Goal: Transaction & Acquisition: Purchase product/service

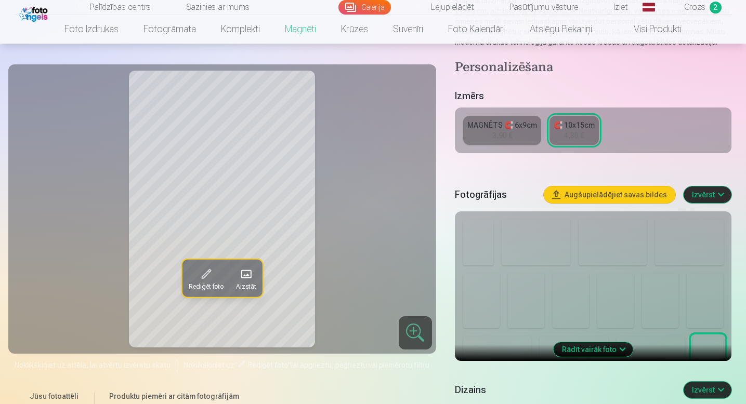
scroll to position [165, 0]
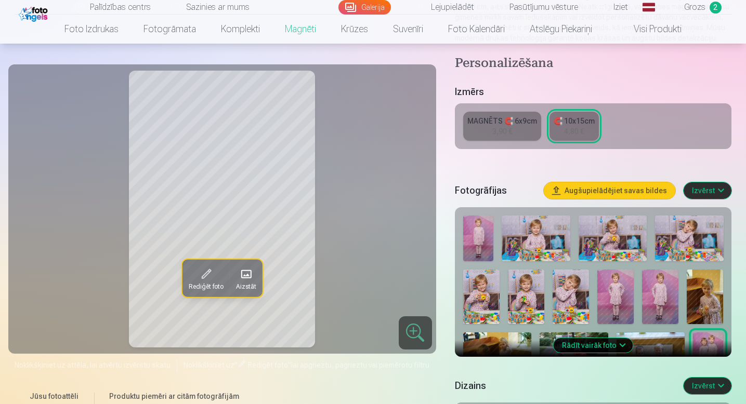
click at [589, 347] on button "Rādīt vairāk foto" at bounding box center [594, 345] width 80 height 15
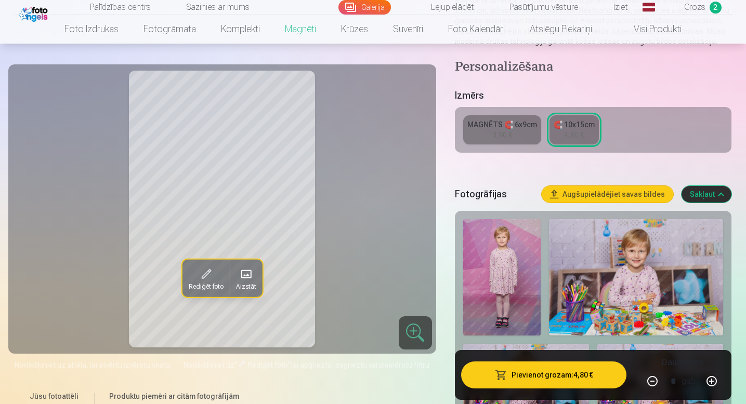
scroll to position [129, 0]
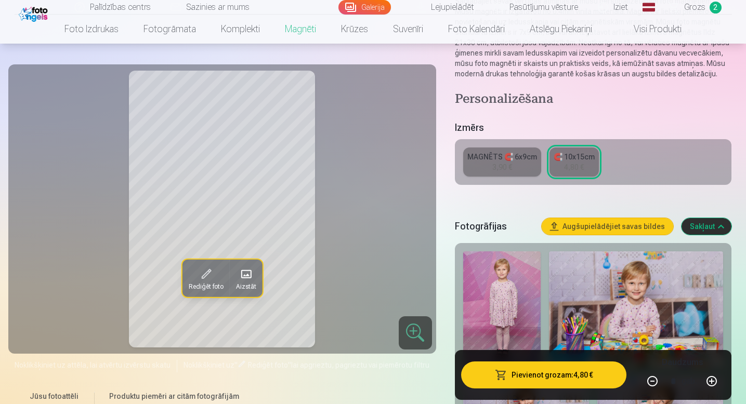
click at [693, 8] on span "Grozs" at bounding box center [694, 7] width 21 height 12
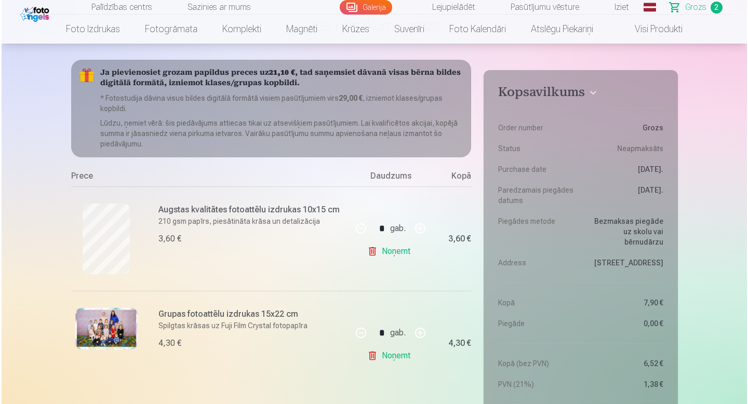
scroll to position [85, 0]
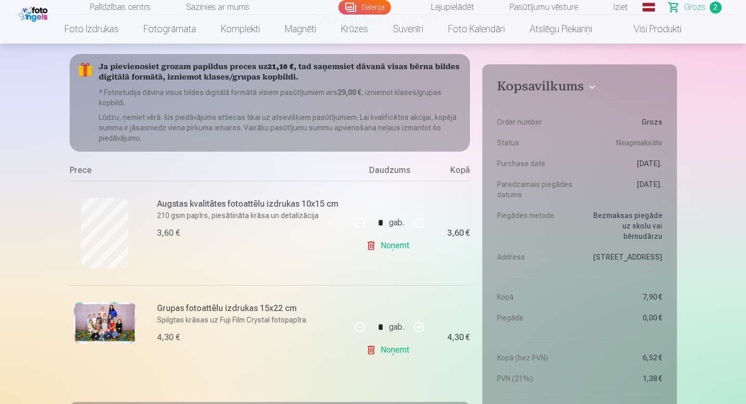
click at [118, 336] on img at bounding box center [105, 323] width 62 height 42
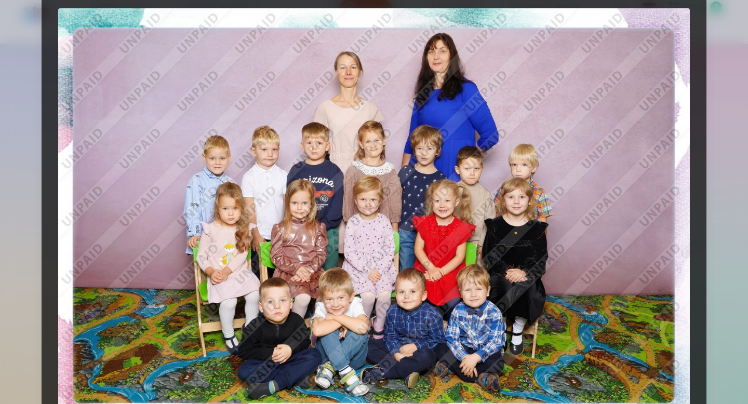
scroll to position [29, 0]
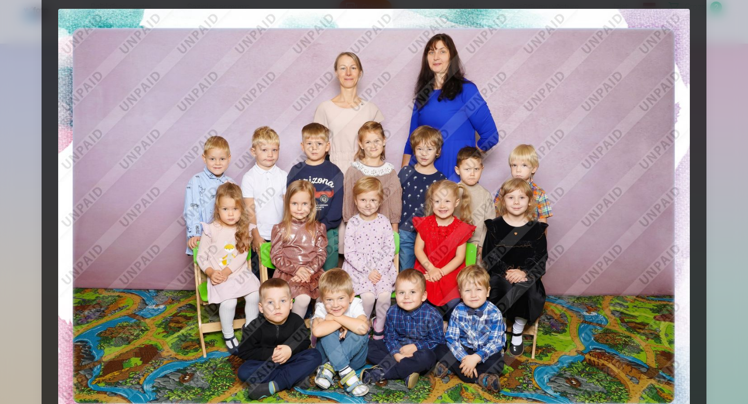
click at [327, 217] on img at bounding box center [374, 220] width 632 height 422
click at [385, 151] on img at bounding box center [374, 220] width 632 height 422
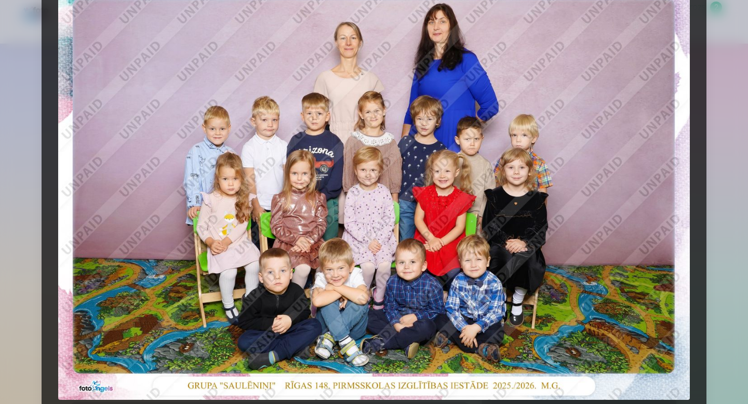
scroll to position [154, 0]
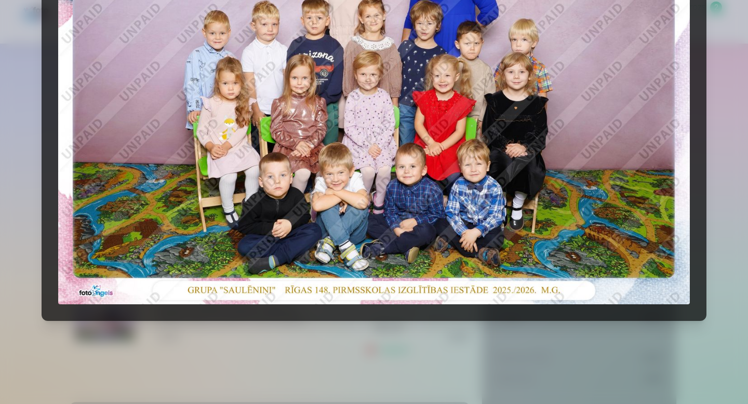
click at [417, 238] on img at bounding box center [374, 94] width 632 height 422
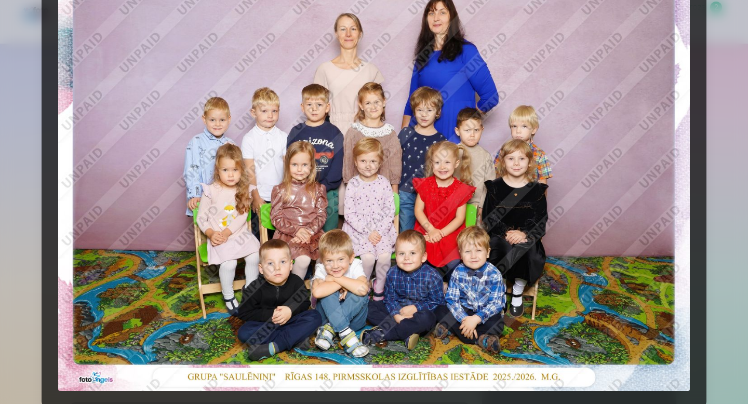
scroll to position [0, 0]
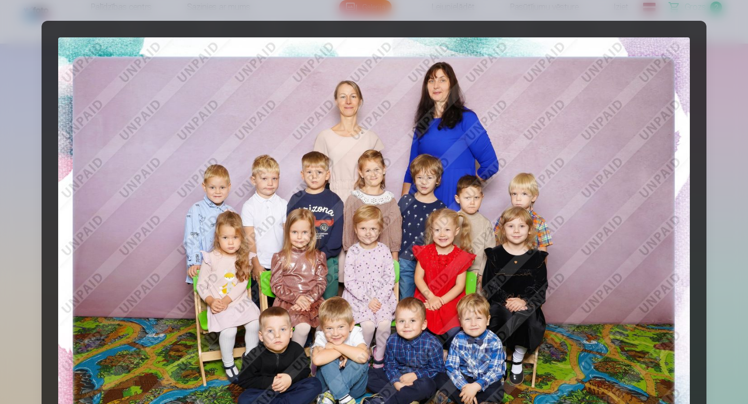
click at [639, 60] on img at bounding box center [374, 248] width 632 height 422
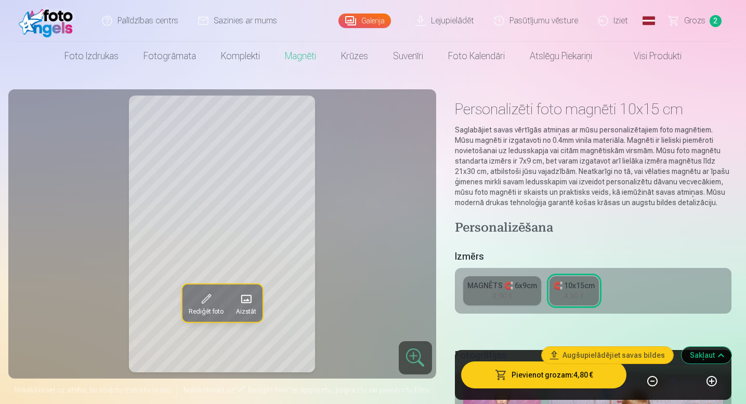
click at [698, 19] on span "Grozs" at bounding box center [694, 21] width 21 height 12
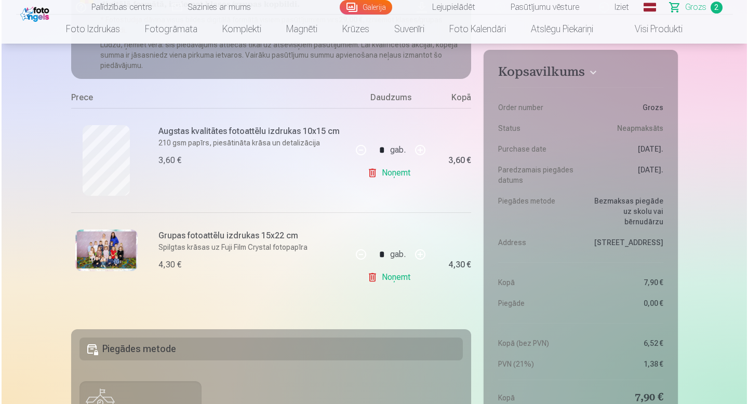
scroll to position [229, 0]
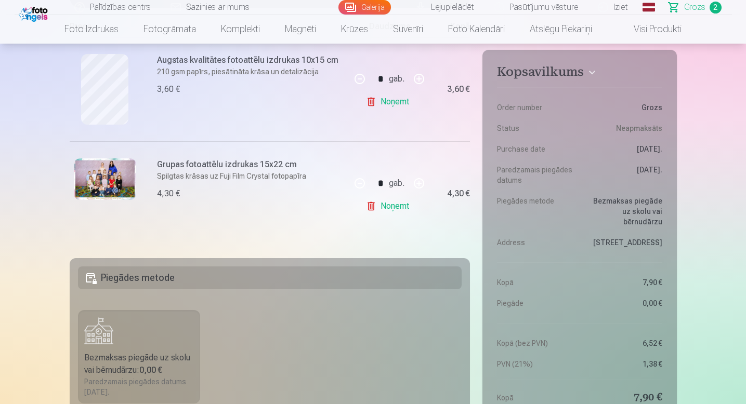
click at [121, 188] on img at bounding box center [105, 180] width 62 height 42
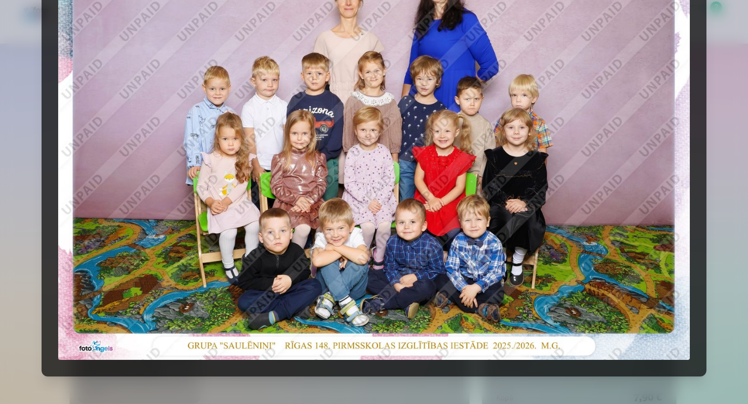
scroll to position [60, 0]
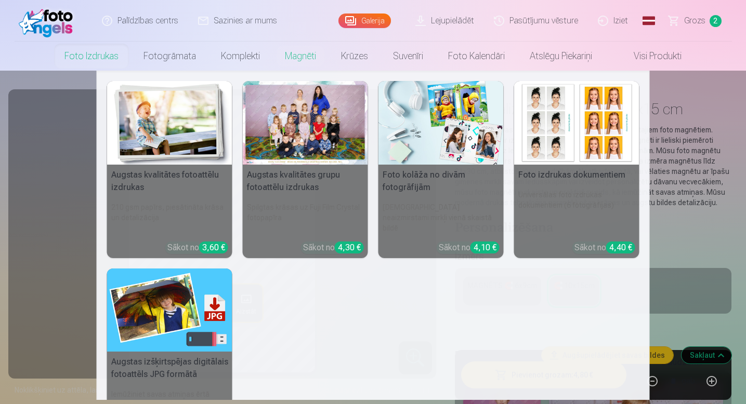
click at [109, 66] on link "Foto izdrukas" at bounding box center [91, 56] width 79 height 29
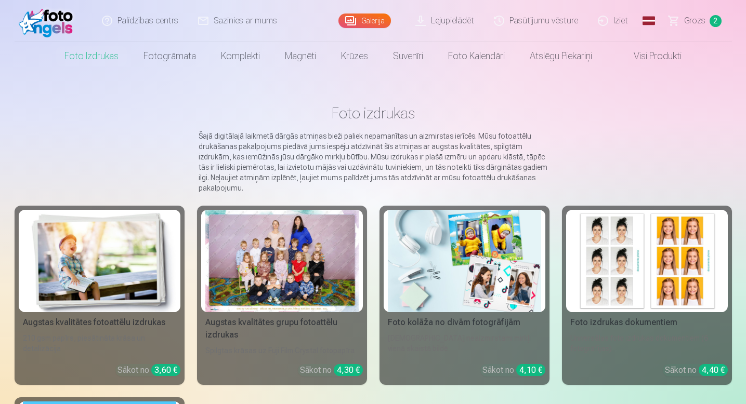
click at [295, 279] on div at bounding box center [281, 261] width 153 height 102
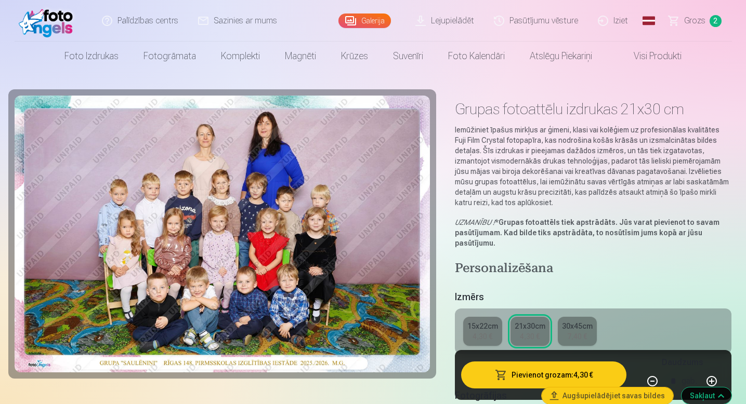
click at [536, 333] on div "4,30 €" at bounding box center [530, 337] width 20 height 10
click at [528, 375] on button "Pievienot grozam : 4,30 €" at bounding box center [544, 375] width 166 height 27
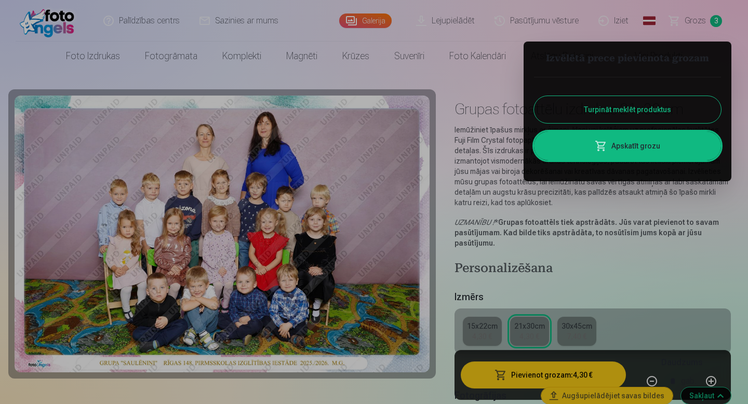
click at [645, 142] on link "Apskatīt grozu" at bounding box center [627, 145] width 187 height 29
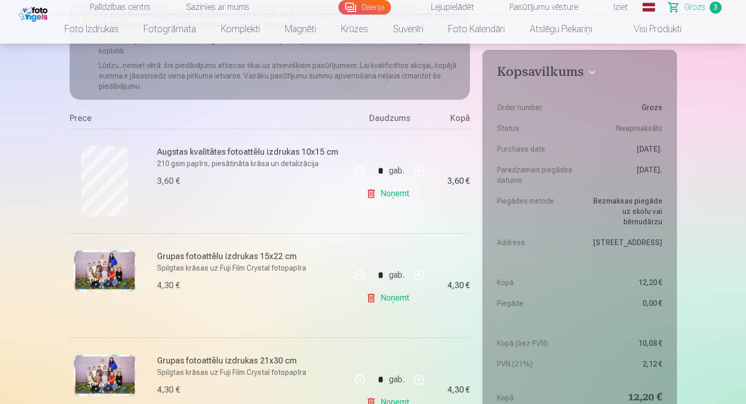
scroll to position [149, 0]
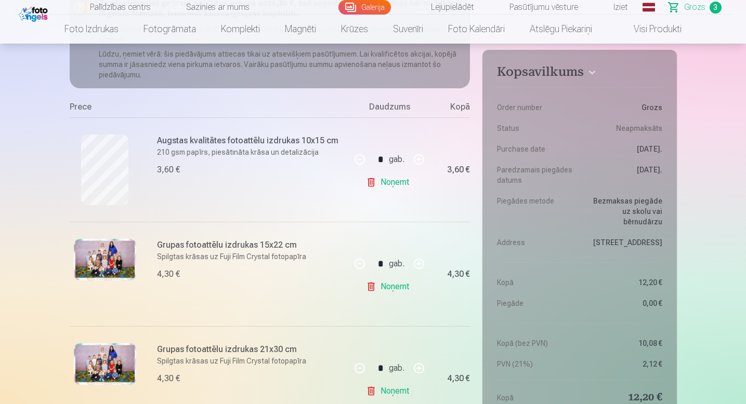
click at [401, 289] on link "Noņemt" at bounding box center [389, 287] width 47 height 21
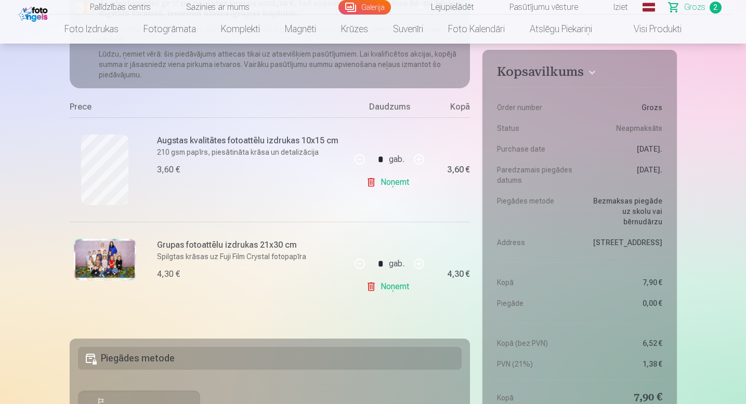
click at [389, 183] on link "Noņemt" at bounding box center [389, 182] width 47 height 21
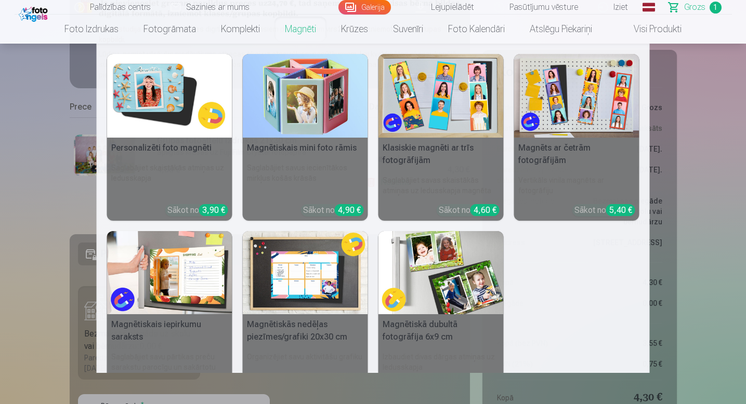
click at [303, 28] on link "Magnēti" at bounding box center [300, 29] width 56 height 29
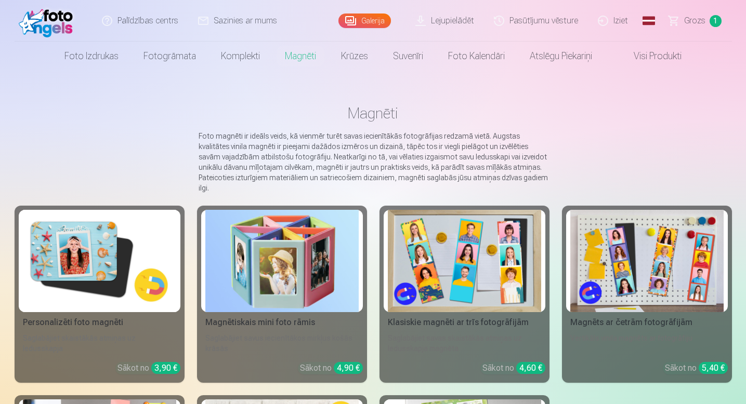
click at [137, 257] on img at bounding box center [99, 261] width 153 height 102
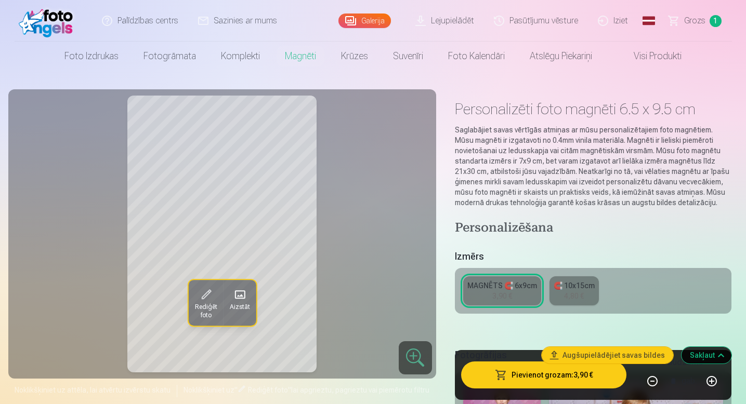
click at [492, 303] on link "MAGNĒTS 🧲 6x9cm 3,90 €" at bounding box center [502, 291] width 78 height 29
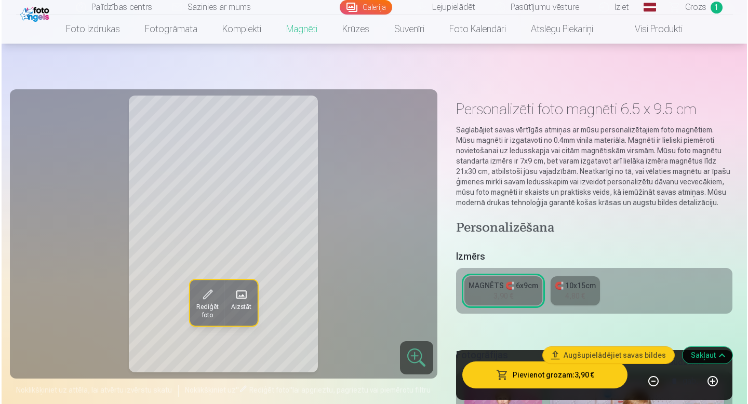
scroll to position [44, 0]
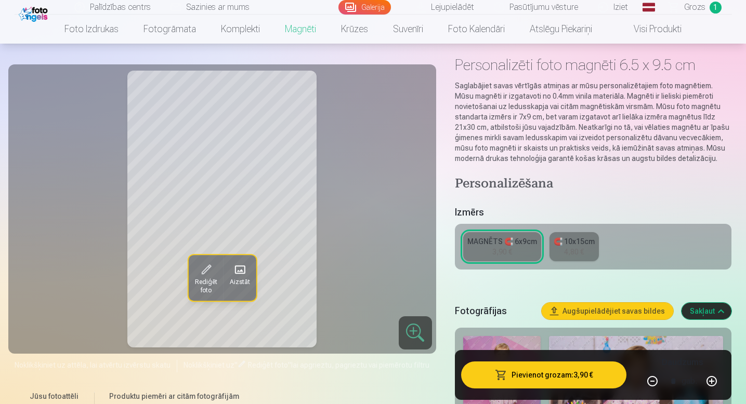
click at [502, 383] on button "Pievienot grozam : 3,90 €" at bounding box center [544, 375] width 166 height 27
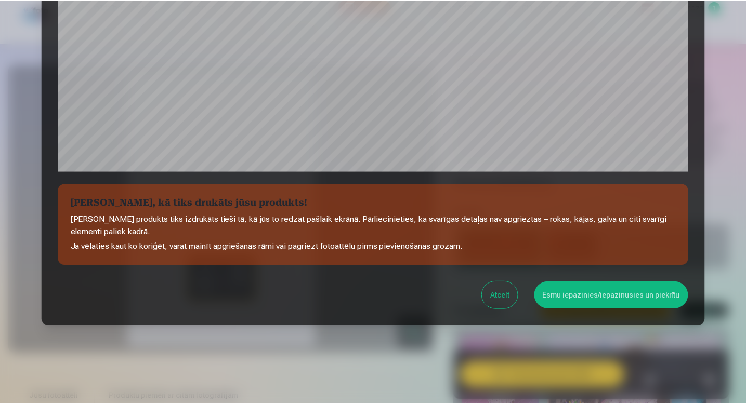
scroll to position [344, 0]
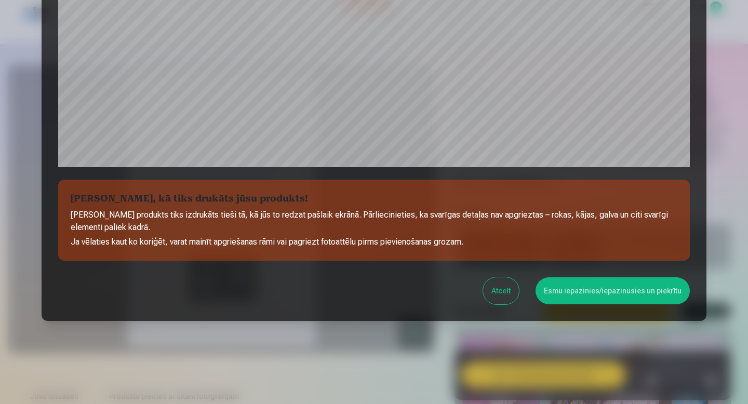
click at [581, 290] on button "Esmu iepazinies/iepazinusies un piekrītu" at bounding box center [613, 291] width 154 height 27
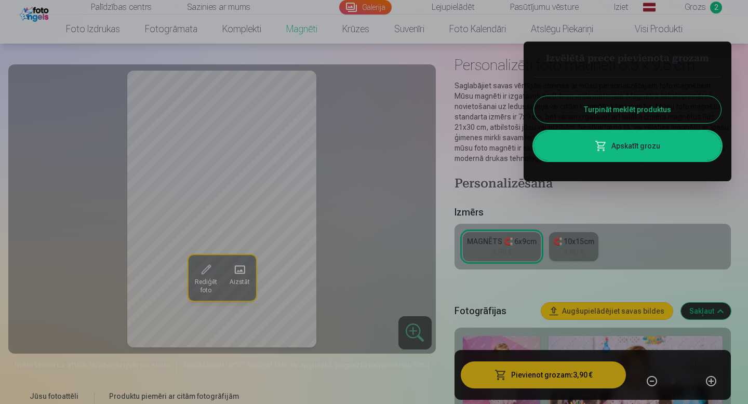
click at [606, 106] on button "Turpināt meklēt produktus" at bounding box center [627, 109] width 187 height 27
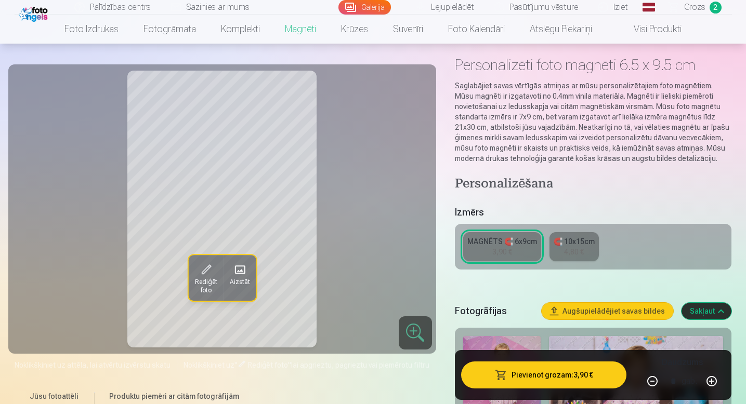
click at [562, 256] on link "🧲 10x15cm 4,80 €" at bounding box center [573, 246] width 49 height 29
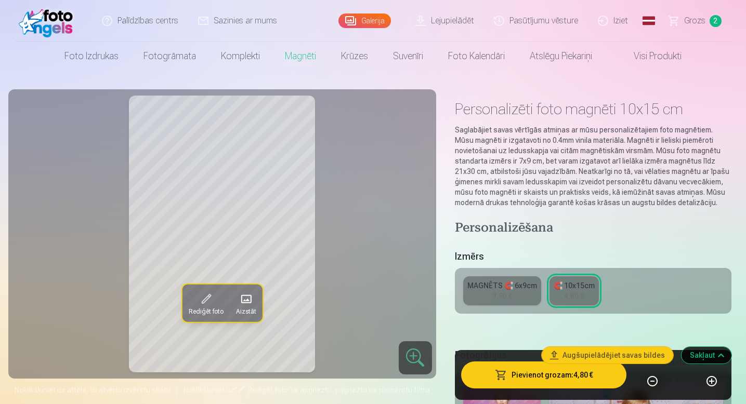
click at [519, 379] on button "Pievienot grozam : 4,80 €" at bounding box center [544, 375] width 166 height 27
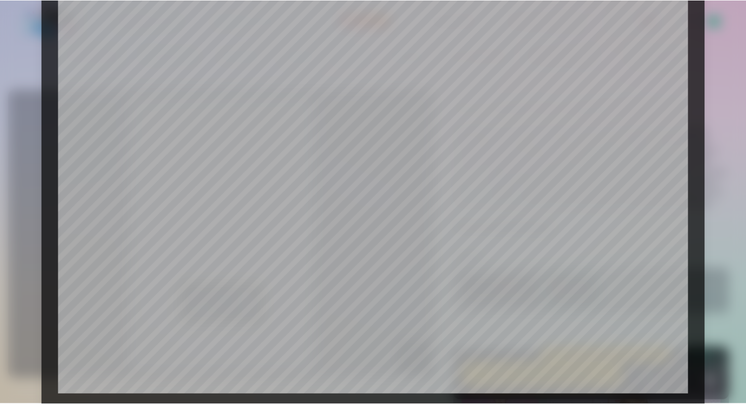
scroll to position [344, 0]
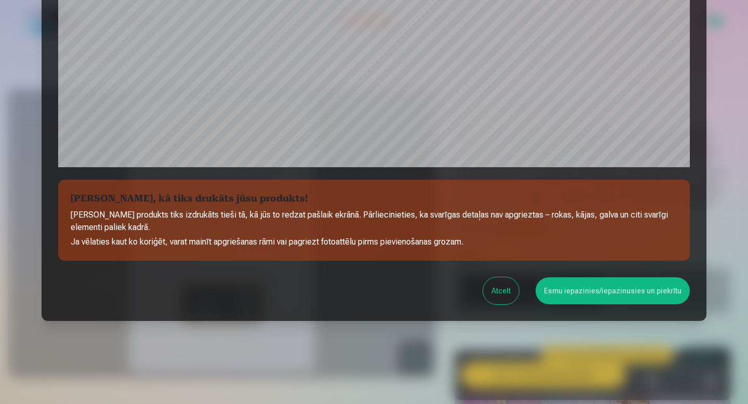
click at [565, 292] on button "Esmu iepazinies/iepazinusies un piekrītu" at bounding box center [613, 291] width 154 height 27
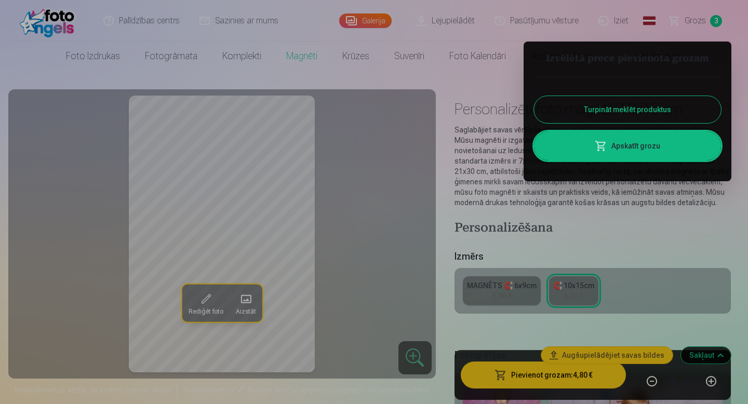
click at [631, 149] on link "Apskatīt grozu" at bounding box center [627, 145] width 187 height 29
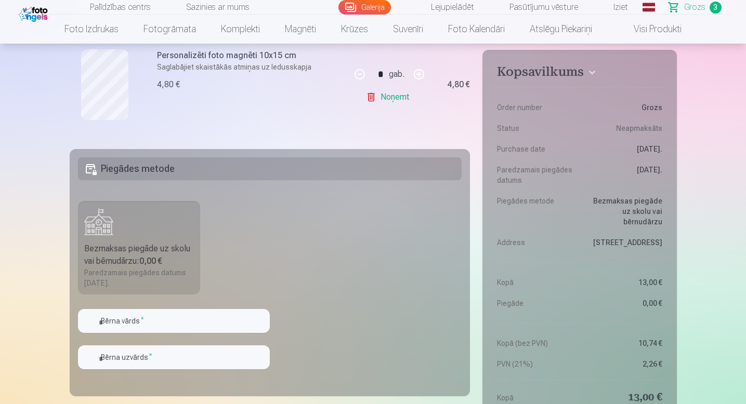
scroll to position [445, 0]
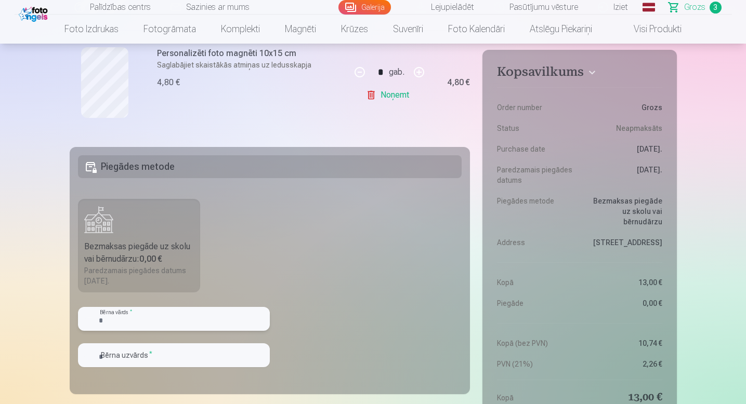
click at [163, 326] on input "text" at bounding box center [174, 319] width 192 height 24
type input "**********"
click at [153, 349] on input "text" at bounding box center [174, 356] width 192 height 24
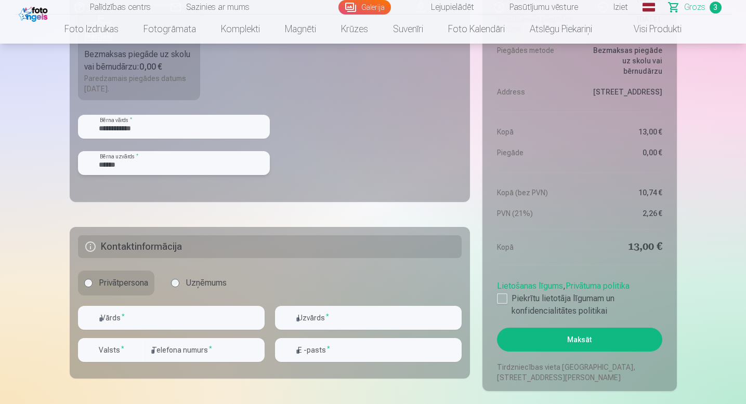
scroll to position [644, 0]
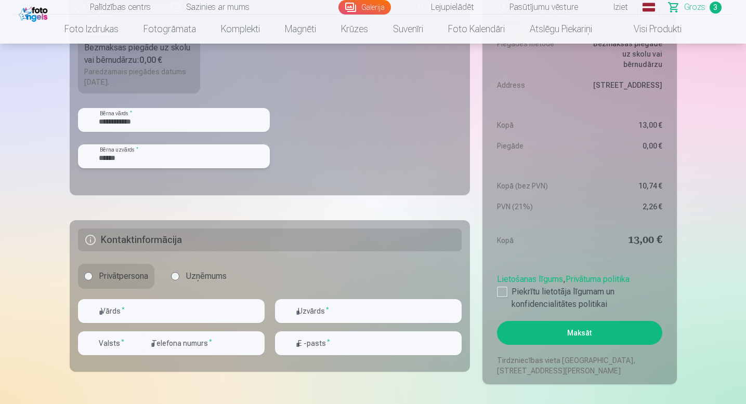
type input "******"
click at [137, 323] on input "text" at bounding box center [171, 311] width 187 height 24
type input "****"
type input "*****"
type input "********"
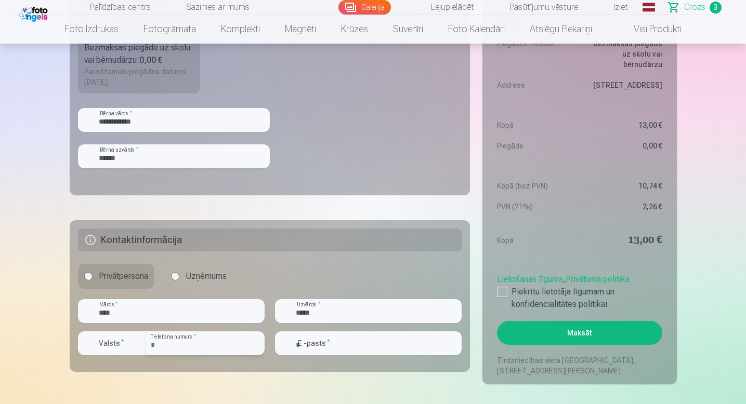
type input "**********"
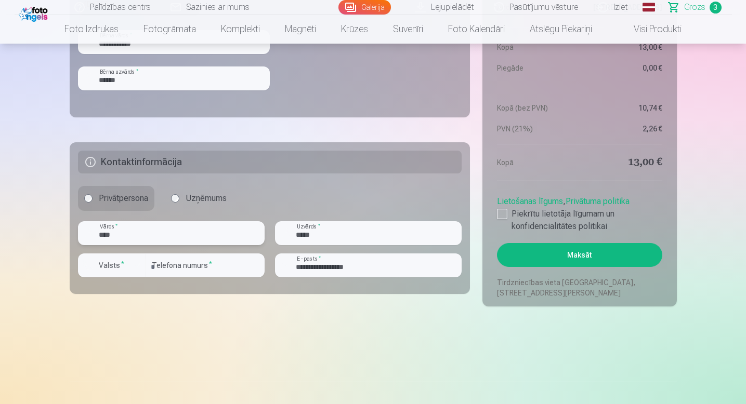
scroll to position [740, 0]
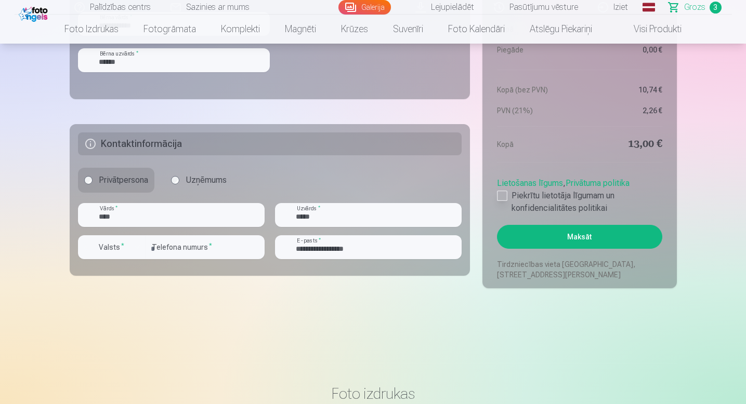
click at [504, 197] on div at bounding box center [502, 196] width 10 height 10
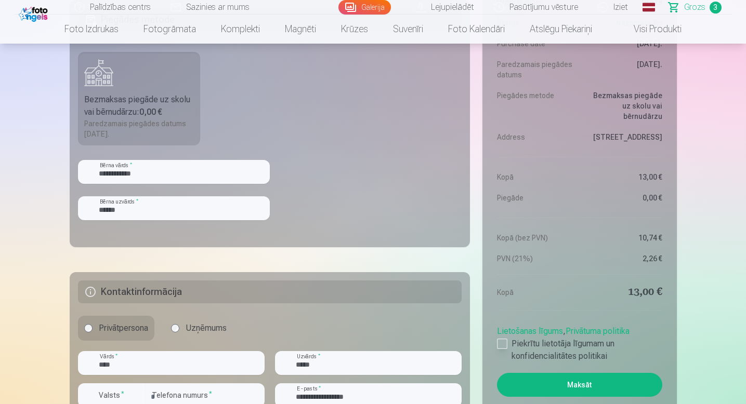
scroll to position [602, 0]
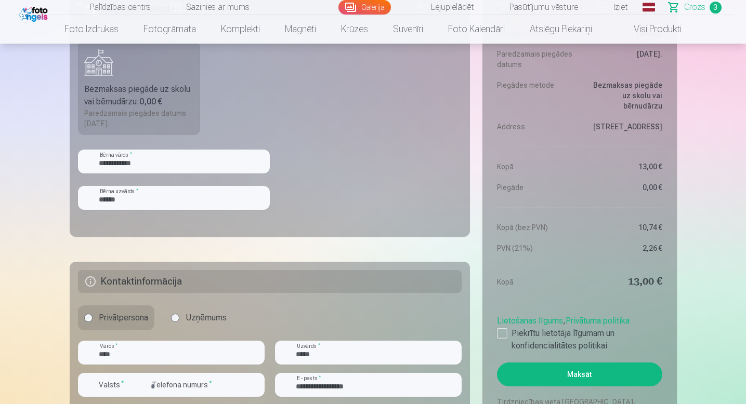
click at [547, 375] on button "Maksāt" at bounding box center [579, 375] width 165 height 24
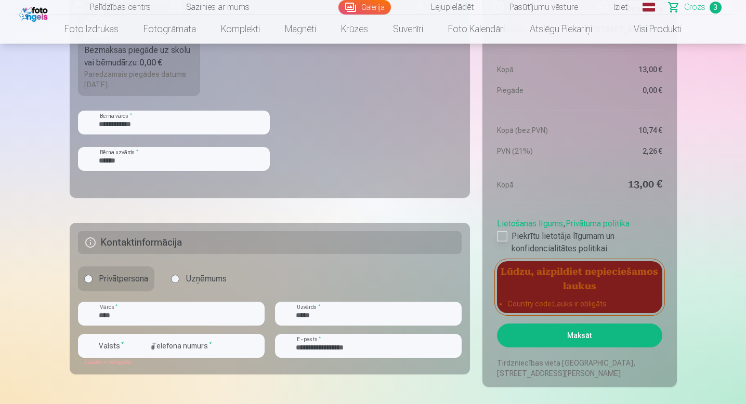
scroll to position [642, 0]
click at [118, 351] on div "button" at bounding box center [114, 347] width 31 height 10
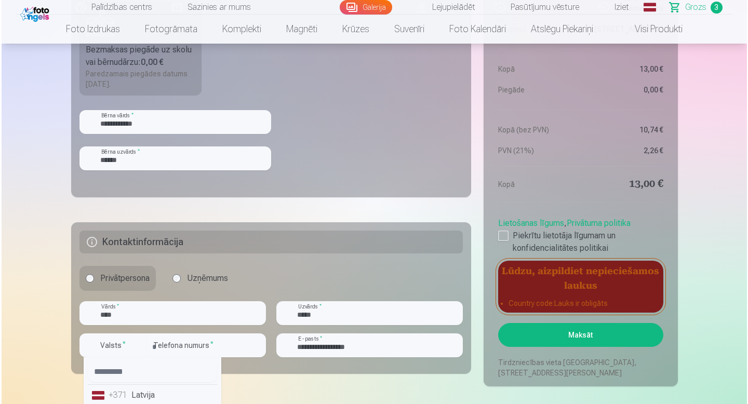
scroll to position [644, 0]
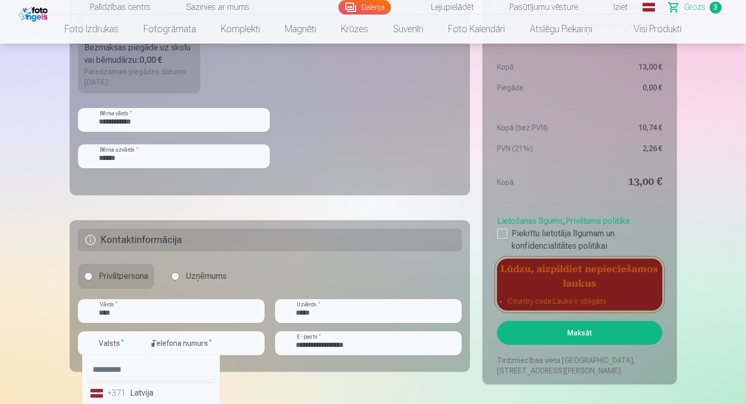
click at [134, 399] on li "+371 Latvija" at bounding box center [150, 393] width 129 height 21
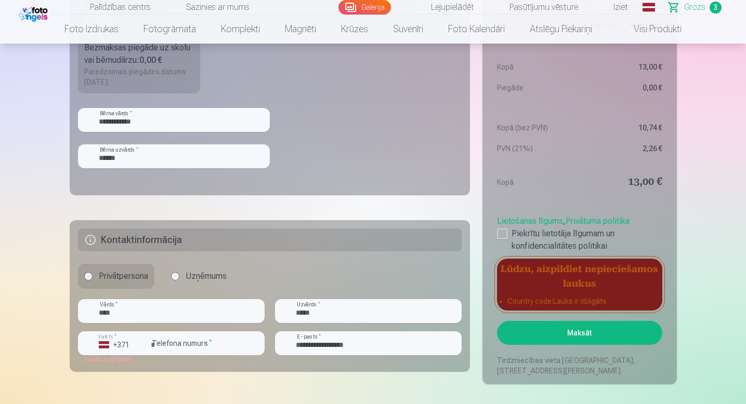
click at [554, 330] on button "Maksāt" at bounding box center [579, 333] width 165 height 24
